Goal: Task Accomplishment & Management: Manage account settings

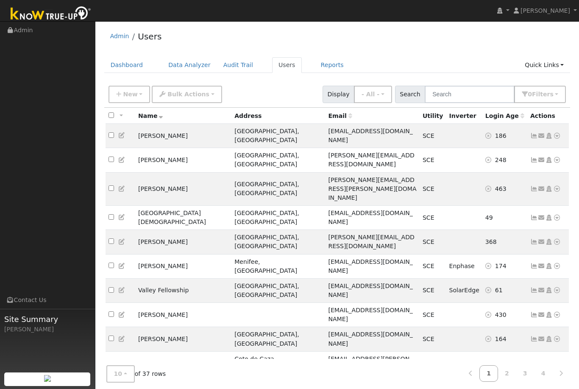
scroll to position [3, 0]
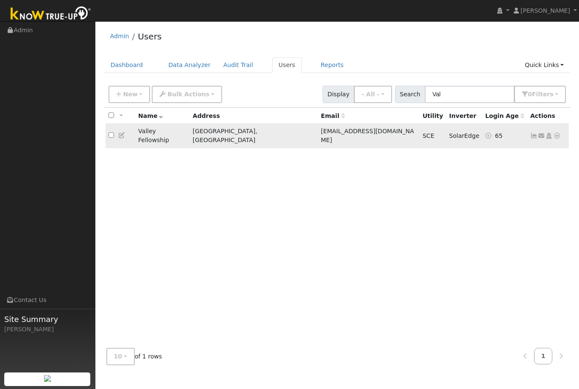
type input "Val"
click at [534, 133] on icon at bounding box center [535, 136] width 8 height 6
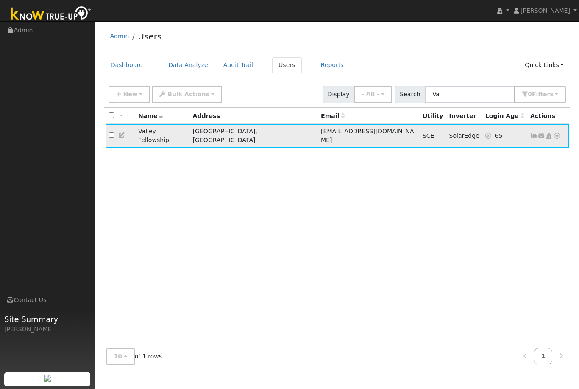
click at [534, 133] on icon at bounding box center [535, 136] width 8 height 6
click at [432, 174] on div "All None All on page None on page Name Address Email Utility Inverter Login Age…" at bounding box center [337, 224] width 467 height 233
click at [534, 133] on icon at bounding box center [535, 136] width 8 height 6
click at [491, 178] on div "All None All on page None on page Name Address Email Utility Inverter Login Age…" at bounding box center [337, 224] width 467 height 233
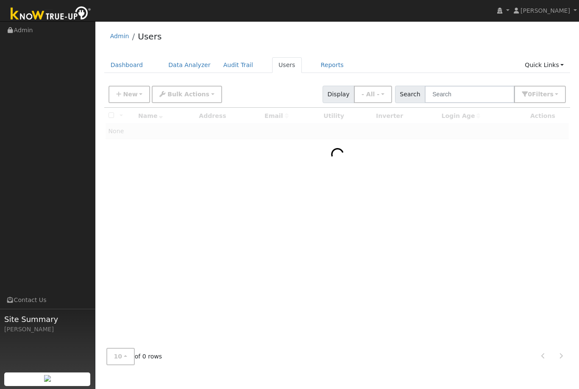
scroll to position [3, 0]
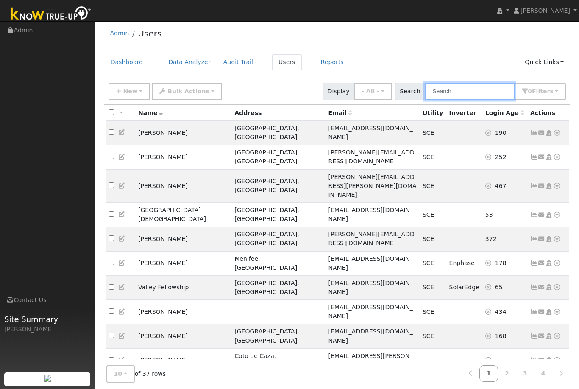
click at [463, 90] on input "text" at bounding box center [470, 91] width 90 height 17
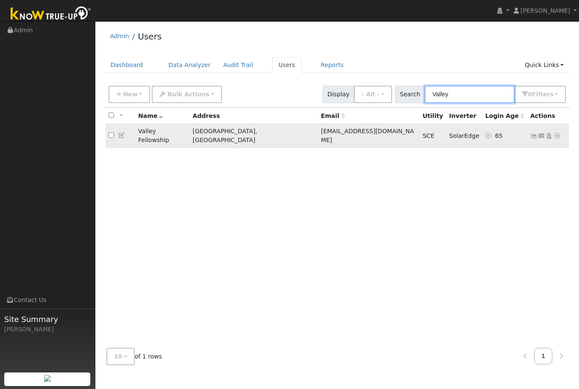
type input "Valley"
click at [533, 133] on icon at bounding box center [535, 136] width 8 height 6
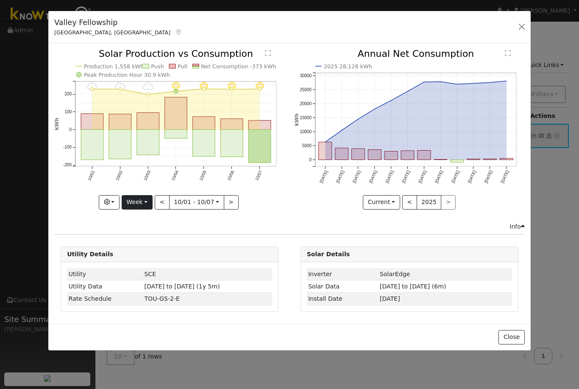
click at [151, 204] on button "Week" at bounding box center [137, 202] width 31 height 14
click at [150, 242] on link "Month" at bounding box center [151, 244] width 59 height 12
type input "[DATE]"
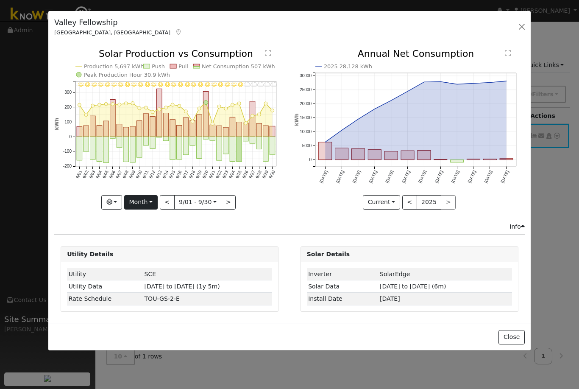
click at [151, 200] on button "Month" at bounding box center [141, 202] width 34 height 14
click at [112, 226] on div "Info" at bounding box center [290, 226] width 480 height 9
click at [152, 204] on button "Month" at bounding box center [141, 202] width 34 height 14
click at [106, 226] on div "Info" at bounding box center [290, 226] width 480 height 9
click at [210, 196] on input "[DATE]" at bounding box center [198, 203] width 47 height 14
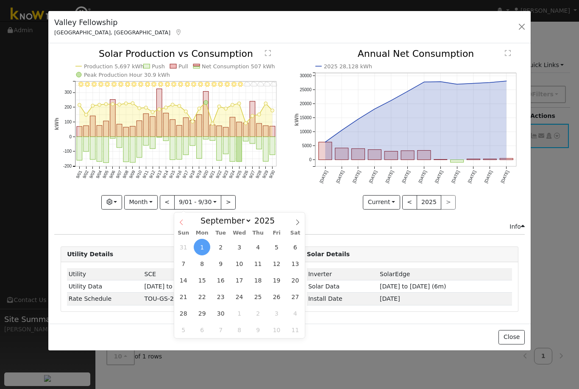
click at [185, 218] on span at bounding box center [181, 219] width 14 height 14
select select "7"
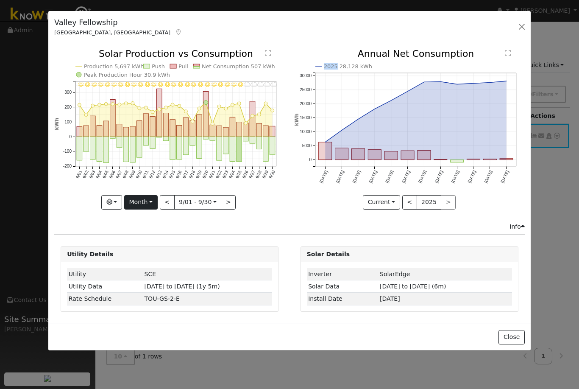
click at [142, 207] on button "Month" at bounding box center [141, 202] width 34 height 14
click at [138, 245] on link "Month" at bounding box center [154, 244] width 59 height 12
click at [210, 202] on body "[PERSON_NAME] [PERSON_NAME] Profile My Company Help Center Terms Of Service See…" at bounding box center [289, 205] width 579 height 368
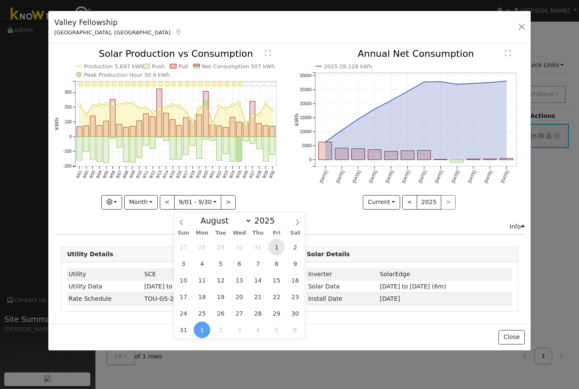
click at [277, 240] on span "1" at bounding box center [276, 247] width 17 height 17
type input "[DATE]"
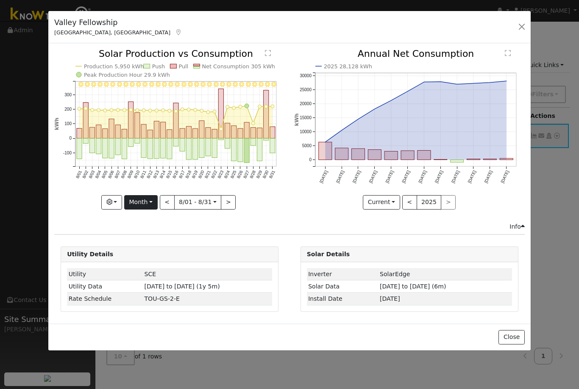
click at [158, 202] on button "Month" at bounding box center [141, 202] width 34 height 14
click at [211, 200] on input "[DATE]" at bounding box center [198, 203] width 47 height 14
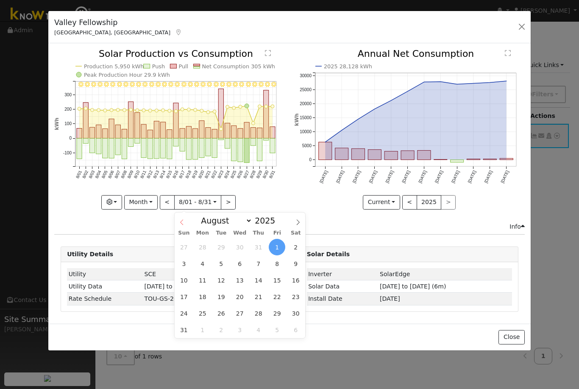
click at [185, 218] on span at bounding box center [182, 219] width 14 height 14
select select "6"
click at [222, 240] on span "1" at bounding box center [221, 247] width 17 height 17
type input "[DATE]"
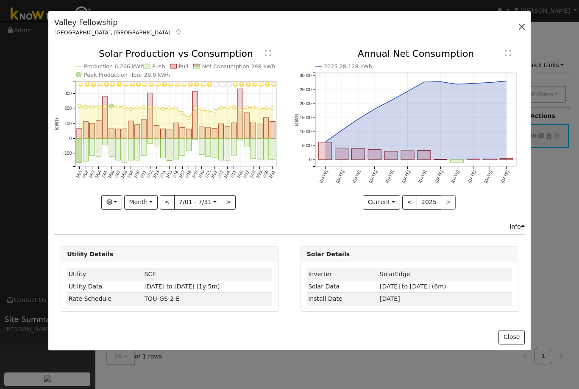
click at [525, 26] on button "button" at bounding box center [522, 27] width 12 height 12
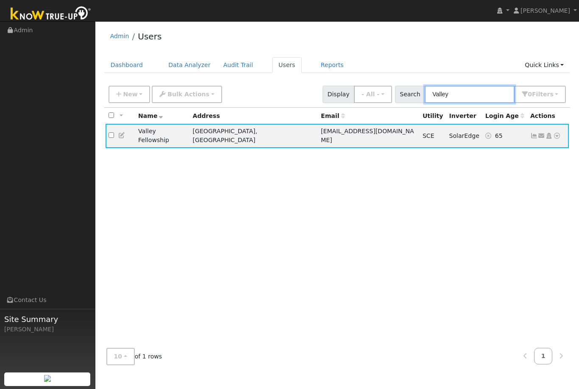
click at [488, 92] on input "Valley" at bounding box center [470, 94] width 90 height 17
type input "V"
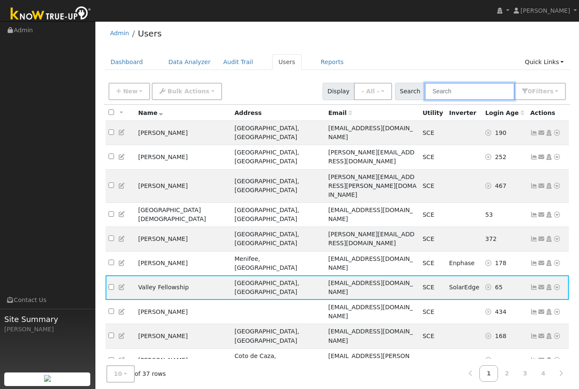
type input "O"
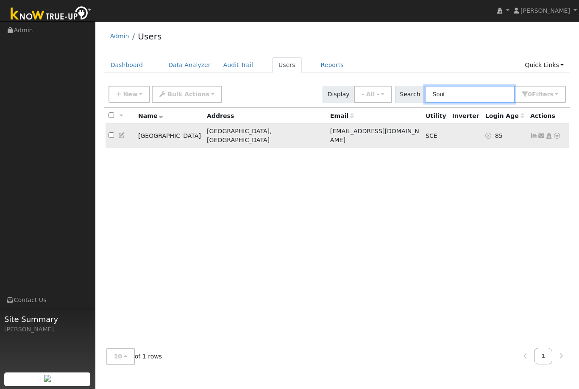
type input "Sout"
click at [534, 133] on icon at bounding box center [535, 136] width 8 height 6
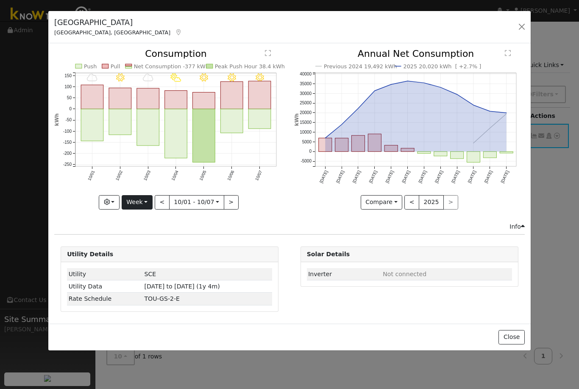
click at [146, 200] on button "Week" at bounding box center [137, 202] width 31 height 14
click at [137, 240] on link "Month" at bounding box center [151, 244] width 59 height 12
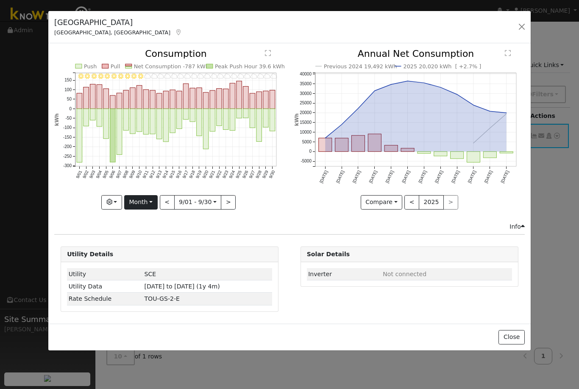
click at [149, 201] on button "Month" at bounding box center [141, 202] width 34 height 14
click at [206, 220] on div "9/30 - Cloudy 9/29 - Cloudy 9/28 - Cloudy 9/27 - Cloudy 9/26 - Cloudy 9/25 - Cl…" at bounding box center [170, 135] width 240 height 173
click at [165, 204] on button "<" at bounding box center [167, 202] width 15 height 14
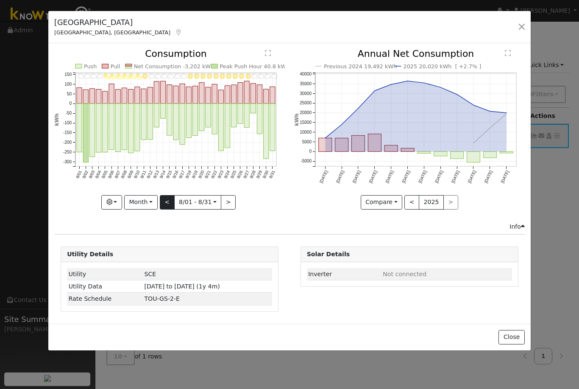
click at [168, 202] on button "<" at bounding box center [167, 202] width 15 height 14
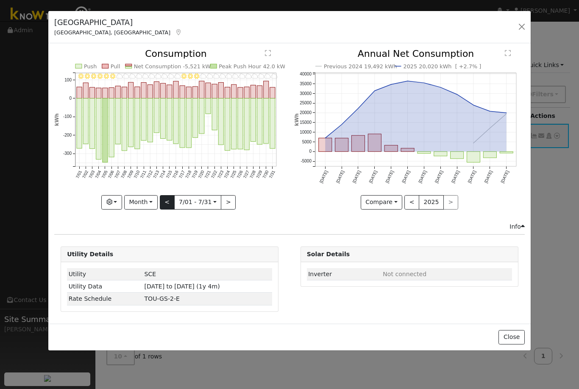
click at [166, 202] on button "<" at bounding box center [167, 202] width 15 height 14
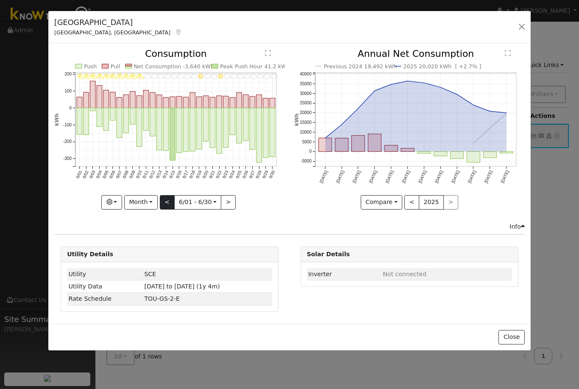
click at [163, 201] on button "<" at bounding box center [167, 202] width 15 height 14
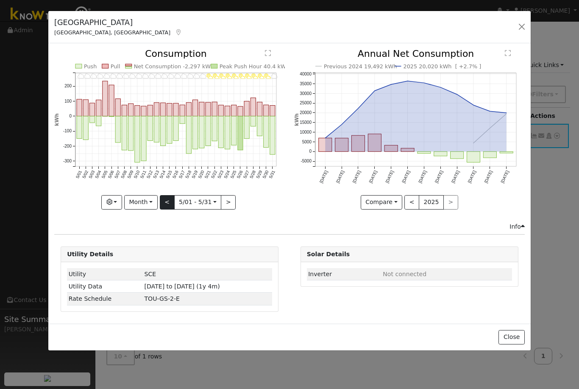
click at [165, 201] on button "<" at bounding box center [167, 202] width 15 height 14
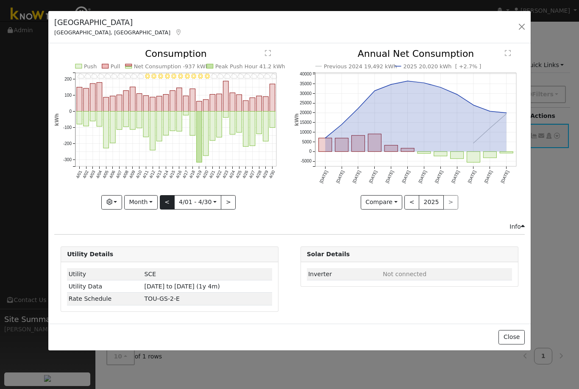
click at [166, 204] on button "<" at bounding box center [167, 202] width 15 height 14
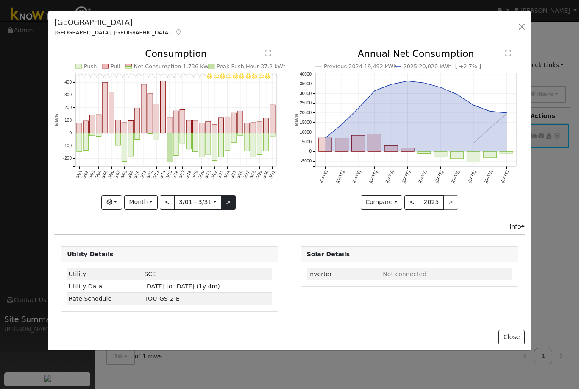
click at [229, 197] on button ">" at bounding box center [228, 202] width 15 height 14
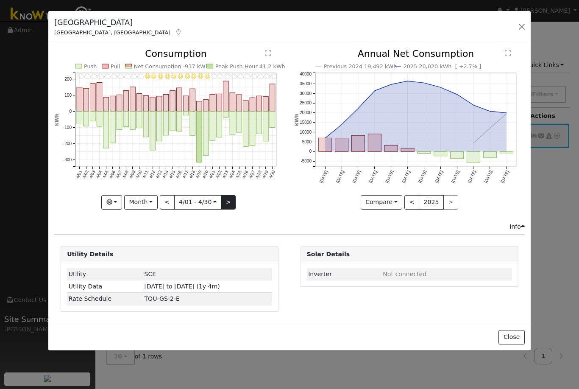
click at [224, 204] on button ">" at bounding box center [228, 202] width 15 height 14
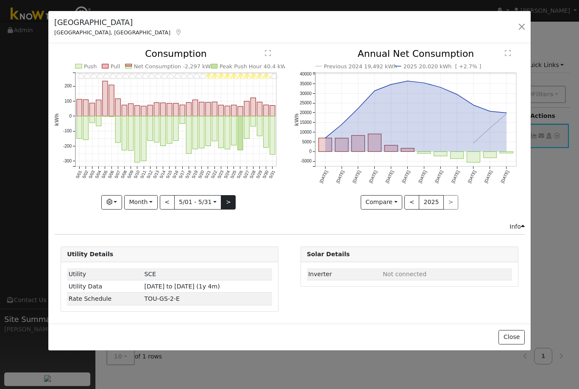
click at [223, 202] on button ">" at bounding box center [228, 202] width 15 height 14
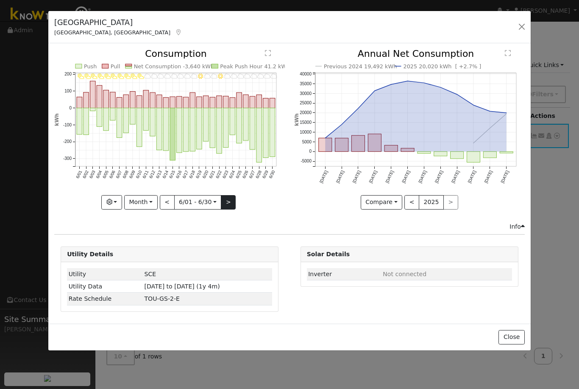
click at [226, 201] on button ">" at bounding box center [228, 202] width 15 height 14
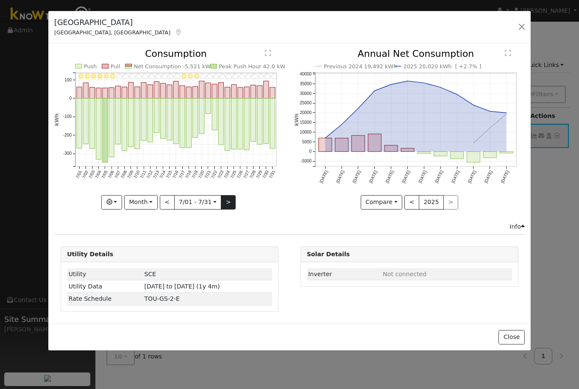
click at [225, 200] on button ">" at bounding box center [228, 202] width 15 height 14
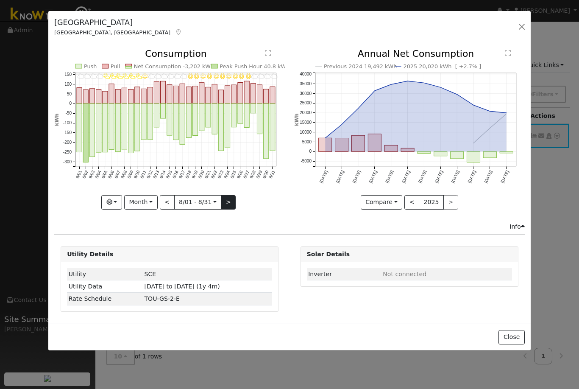
click at [225, 201] on button ">" at bounding box center [228, 202] width 15 height 14
type input "[DATE]"
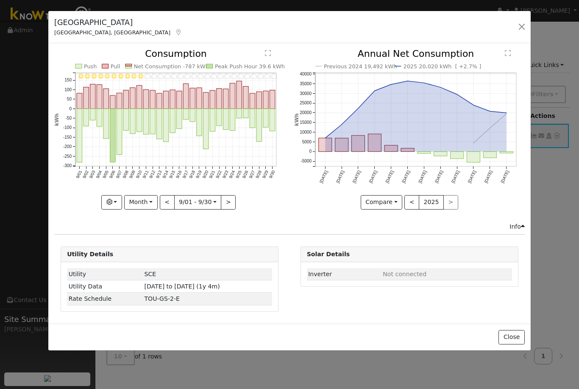
click at [316, 369] on div "[GEOGRAPHIC_DATA] [GEOGRAPHIC_DATA], [GEOGRAPHIC_DATA] Default Account Default …" at bounding box center [289, 194] width 579 height 389
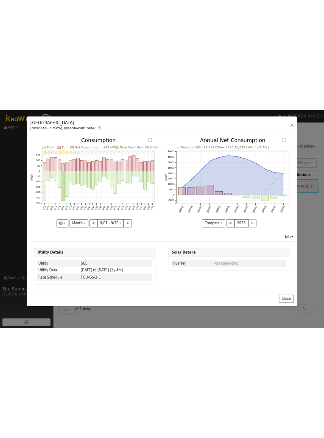
scroll to position [0, 0]
